Goal: Task Accomplishment & Management: Manage account settings

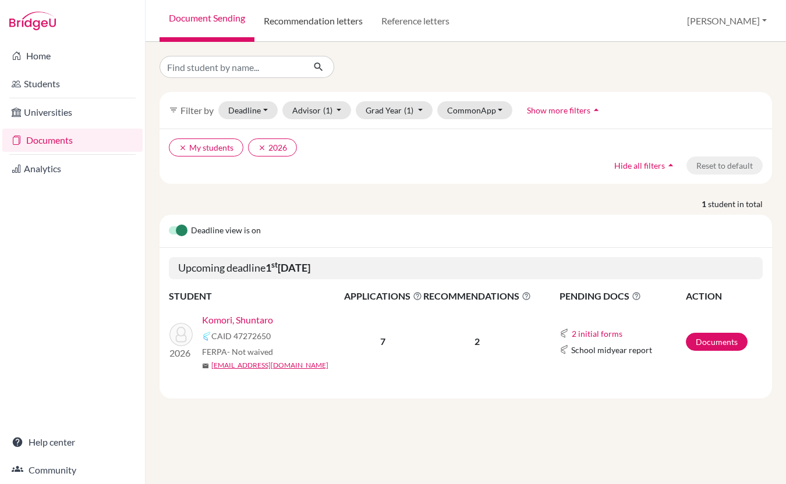
click at [290, 17] on link "Recommendation letters" at bounding box center [313, 21] width 118 height 42
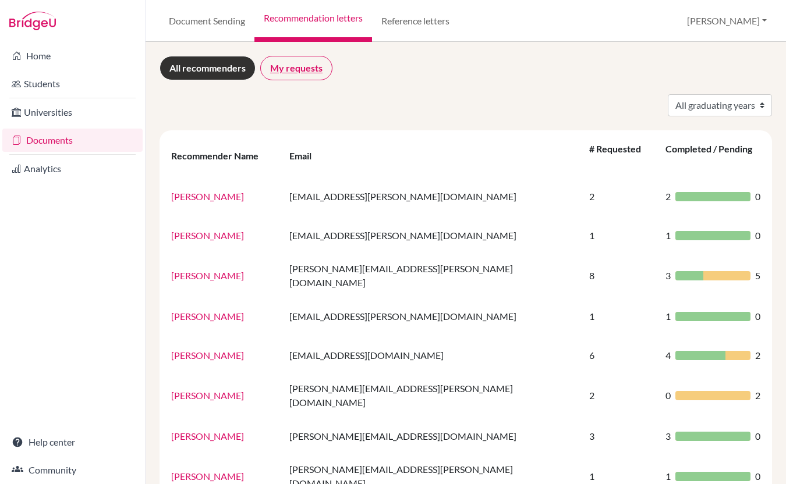
click at [293, 66] on link "My requests" at bounding box center [296, 68] width 72 height 24
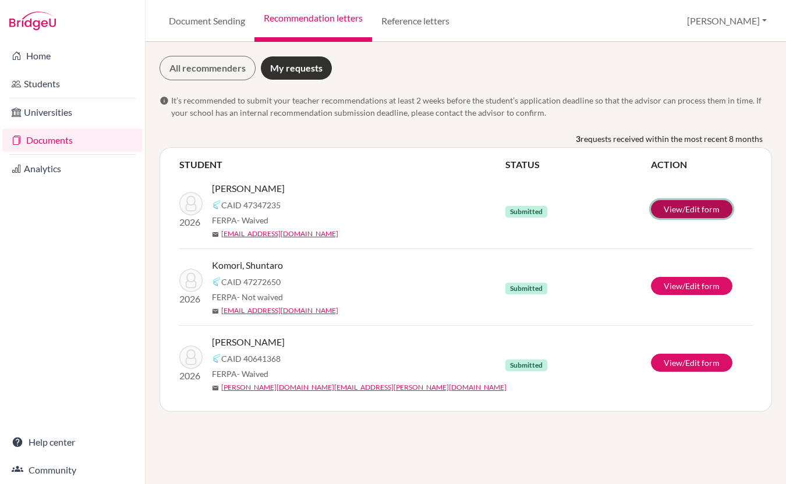
click at [665, 210] on link "View/Edit form" at bounding box center [692, 209] width 82 height 18
click at [190, 23] on link "Document Sending" at bounding box center [207, 21] width 95 height 42
